Goal: Transaction & Acquisition: Purchase product/service

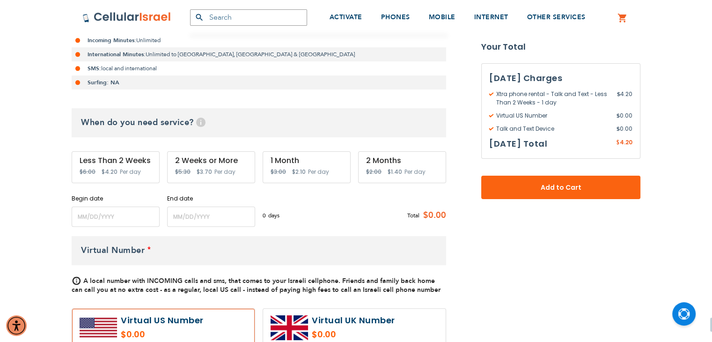
scroll to position [237, 0]
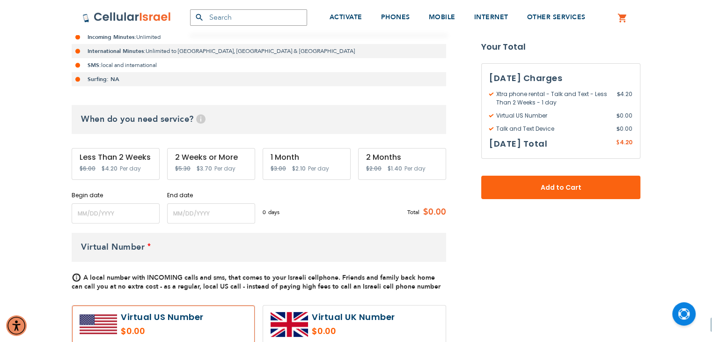
click at [119, 163] on div "Less Than 2 Weeks Special Price $4.20 Regular Price $6.00 Per day" at bounding box center [116, 164] width 88 height 32
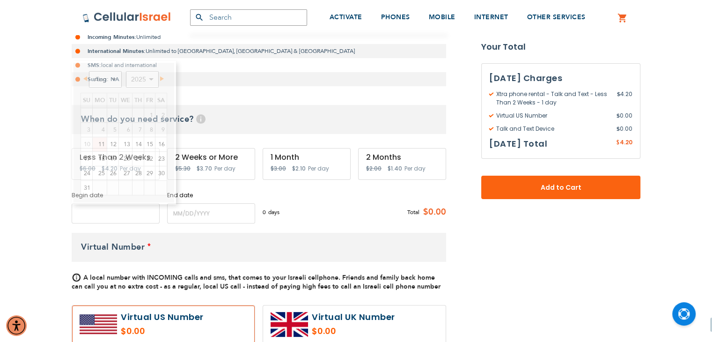
click at [103, 215] on input "name" at bounding box center [116, 213] width 88 height 20
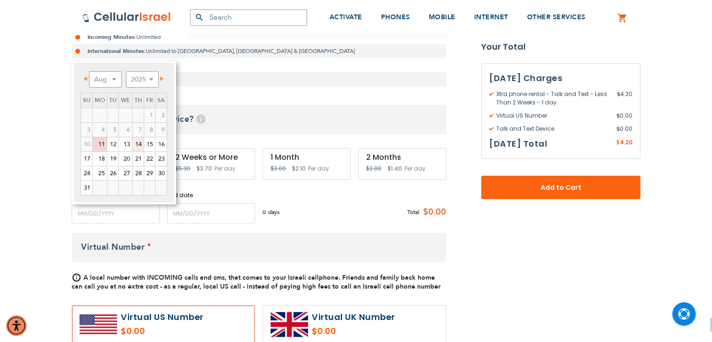
click at [134, 141] on link "14" at bounding box center [137, 144] width 11 height 14
type input "[DATE]"
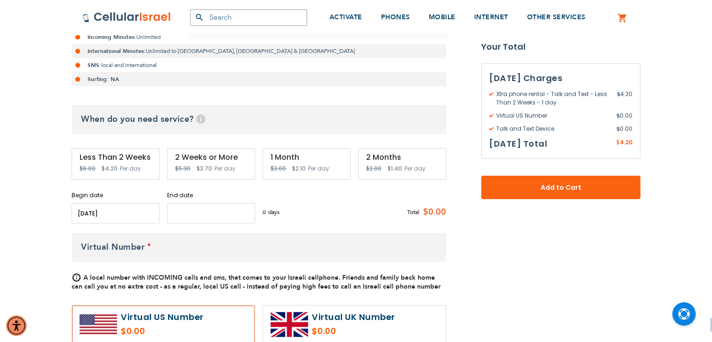
click at [198, 213] on input "name" at bounding box center [211, 213] width 88 height 20
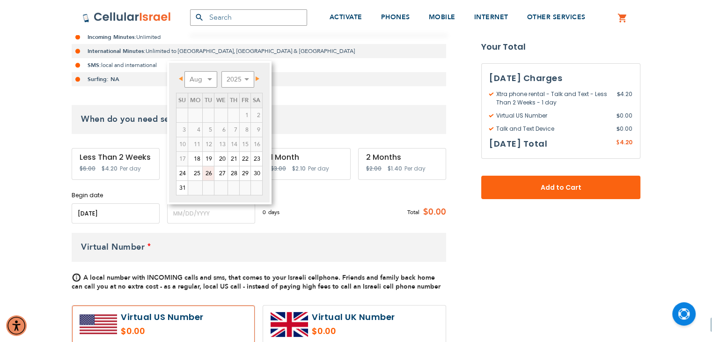
click at [209, 171] on link "26" at bounding box center [208, 173] width 11 height 14
type input "[DATE]"
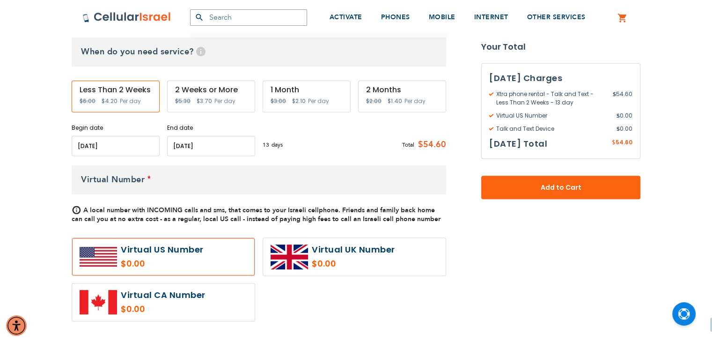
scroll to position [310, 0]
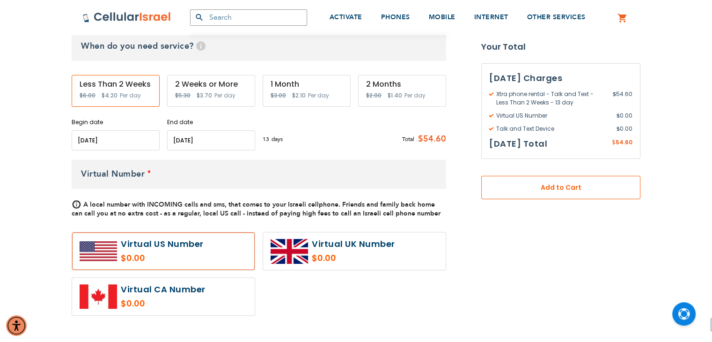
click at [522, 186] on span "Add to Cart" at bounding box center [560, 188] width 97 height 10
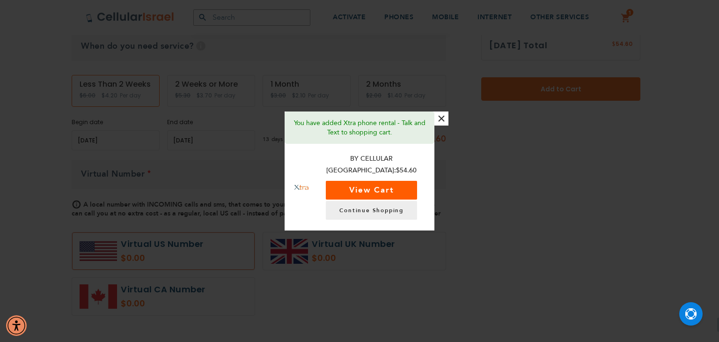
click at [377, 188] on button "View Cart" at bounding box center [371, 190] width 91 height 19
